Goal: Task Accomplishment & Management: Manage account settings

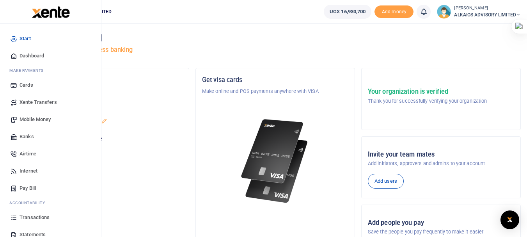
click at [38, 118] on span "Mobile Money" at bounding box center [34, 119] width 31 height 8
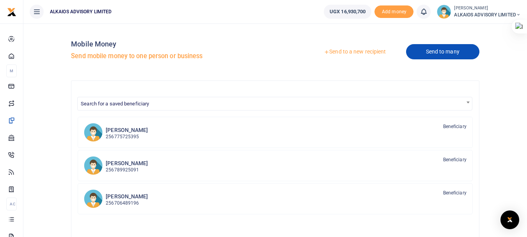
click at [435, 53] on link "Send to many" at bounding box center [442, 51] width 73 height 15
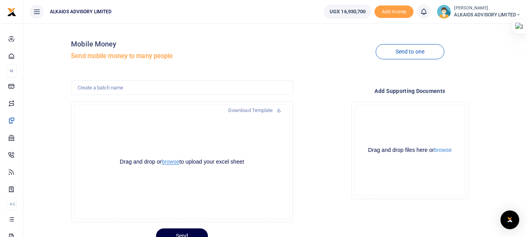
click at [173, 162] on button "browse" at bounding box center [171, 162] width 18 height 6
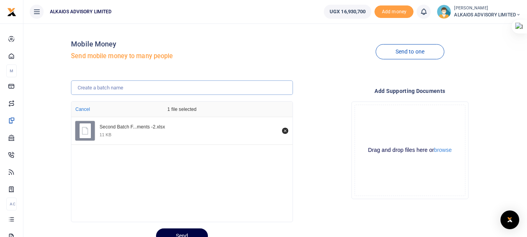
click at [200, 87] on input "text" at bounding box center [181, 87] width 221 height 15
paste input "Second Batch Field Payments -2"
type input "Second Batch Field Payments -2"
click at [187, 230] on button "Send" at bounding box center [182, 235] width 52 height 15
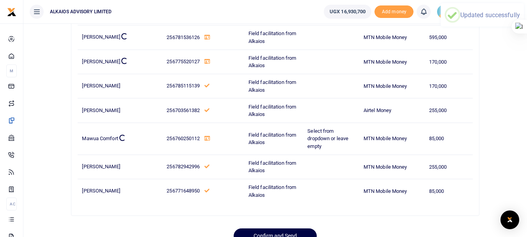
scroll to position [306, 0]
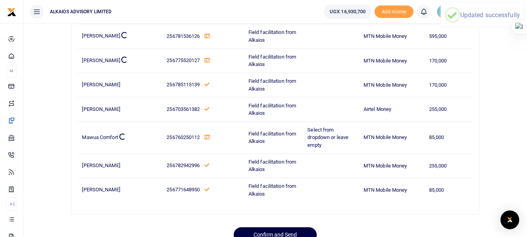
drag, startPoint x: 527, startPoint y: 63, endPoint x: 531, endPoint y: 181, distance: 118.5
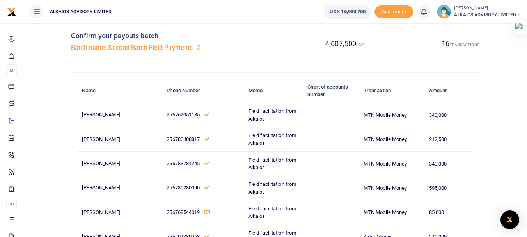
scroll to position [6, 0]
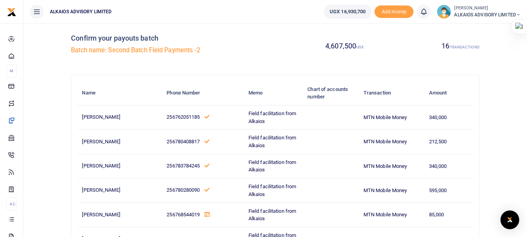
drag, startPoint x: 532, startPoint y: 174, endPoint x: 530, endPoint y: 58, distance: 116.1
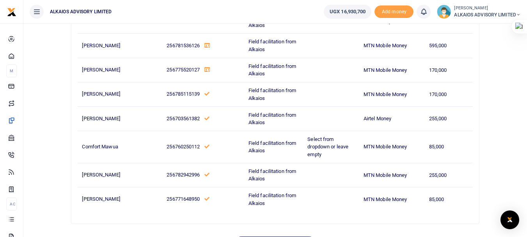
scroll to position [338, 0]
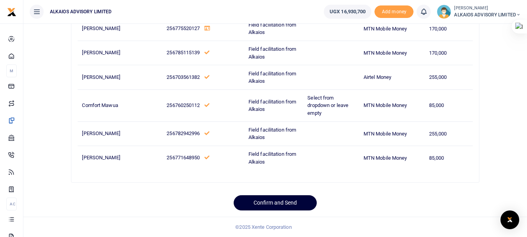
click at [276, 203] on button "Confirm and Send" at bounding box center [274, 202] width 83 height 15
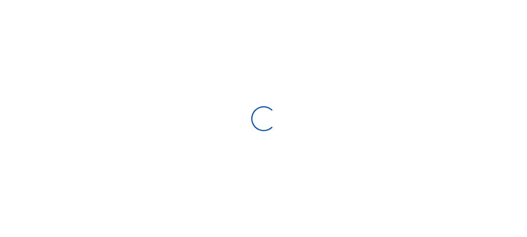
scroll to position [33, 0]
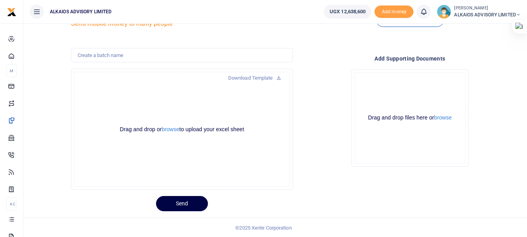
scroll to position [33, 0]
click at [497, 12] on span "ALKAIOS ADVISORY LIMITED" at bounding box center [487, 14] width 67 height 7
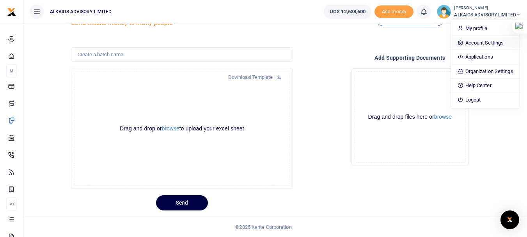
click at [482, 42] on link "Account Settings" at bounding box center [485, 42] width 68 height 11
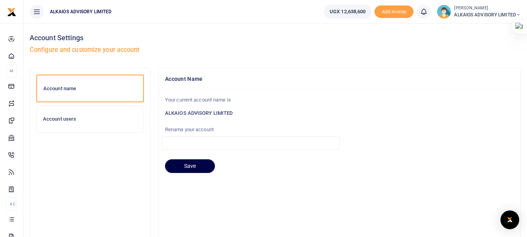
click at [68, 121] on h6 "Account users" at bounding box center [90, 119] width 94 height 6
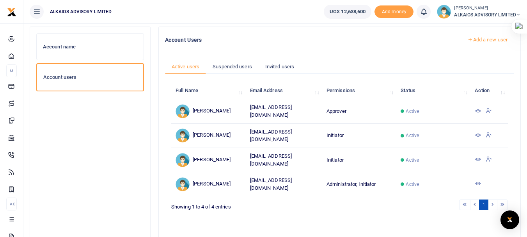
scroll to position [44, 0]
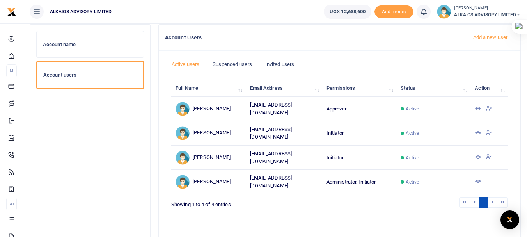
click at [479, 156] on icon at bounding box center [477, 157] width 6 height 6
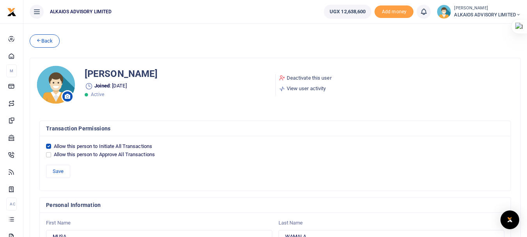
click at [51, 153] on div "Allow this person to Approve All Transactions" at bounding box center [275, 154] width 458 height 8
click at [49, 154] on input "Allow this person to Approve All Transactions" at bounding box center [48, 154] width 5 height 5
checkbox input "true"
click at [50, 147] on input "Allow this person to Initiate All Transactions" at bounding box center [48, 145] width 5 height 5
checkbox input "false"
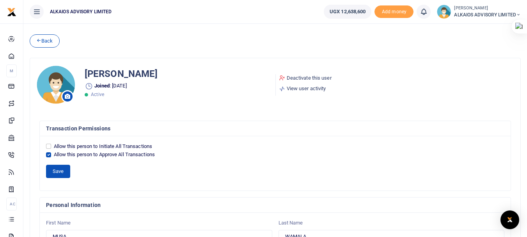
click at [57, 172] on button "Save" at bounding box center [58, 170] width 24 height 13
click at [292, 88] on link "View user activity" at bounding box center [305, 89] width 53 height 8
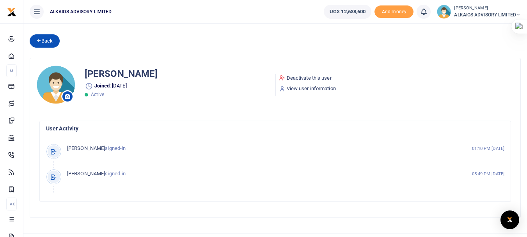
click at [41, 42] on link "Back" at bounding box center [45, 40] width 30 height 13
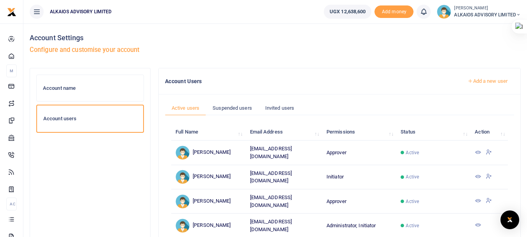
click at [476, 173] on icon at bounding box center [477, 176] width 6 height 6
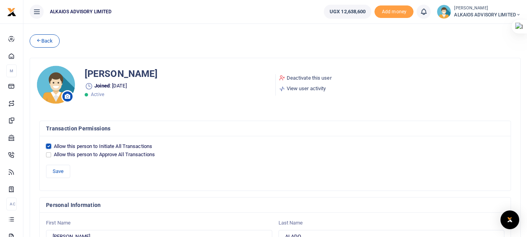
click at [49, 147] on input "Allow this person to Initiate All Transactions" at bounding box center [48, 145] width 5 height 5
checkbox input "false"
click at [49, 154] on input "Allow this person to Approve All Transactions" at bounding box center [48, 154] width 5 height 5
checkbox input "true"
click at [58, 171] on button "Save" at bounding box center [58, 170] width 24 height 13
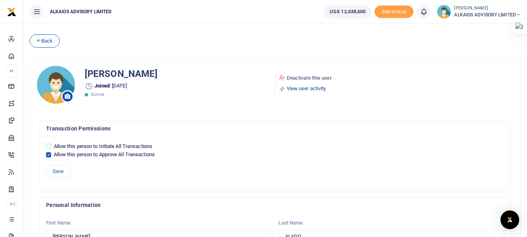
click at [300, 88] on link "View user activity" at bounding box center [305, 89] width 53 height 8
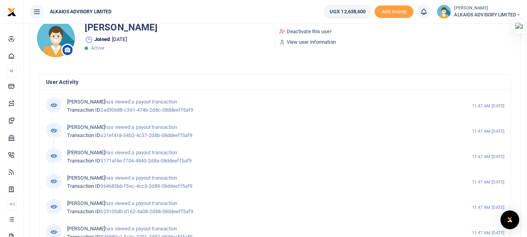
scroll to position [46, 0]
click at [469, 9] on small "[PERSON_NAME]" at bounding box center [487, 8] width 67 height 7
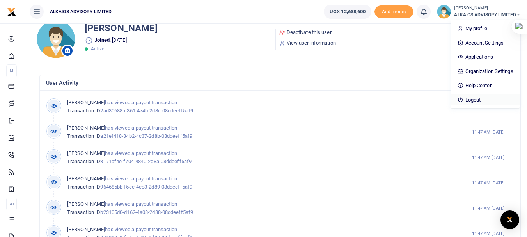
click at [474, 103] on link "Logout" at bounding box center [485, 99] width 68 height 11
